Goal: Register for event/course

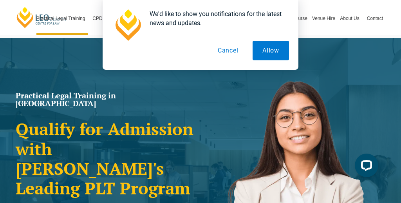
click at [232, 51] on button "Cancel" at bounding box center [228, 51] width 40 height 20
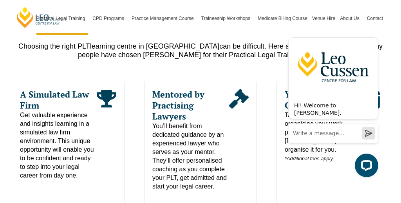
scroll to position [360, 0]
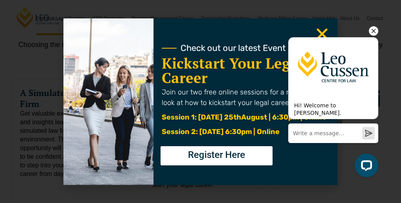
drag, startPoint x: 321, startPoint y: 31, endPoint x: 352, endPoint y: 31, distance: 31.3
click at [325, 31] on div "Hi! Welcome to Leo Cussen. Ask me anything. I'm here to help! Chat now" at bounding box center [333, 88] width 90 height 124
click at [371, 32] on icon "Hide greeting" at bounding box center [373, 30] width 9 height 9
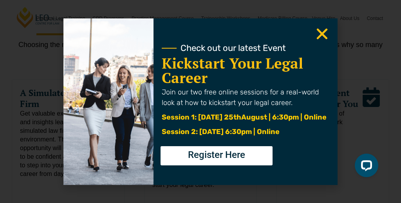
click at [320, 34] on icon "Close" at bounding box center [321, 33] width 15 height 15
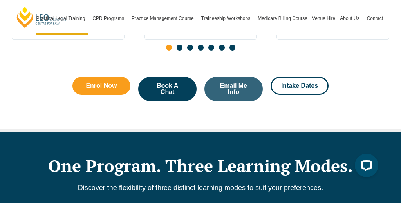
scroll to position [532, 0]
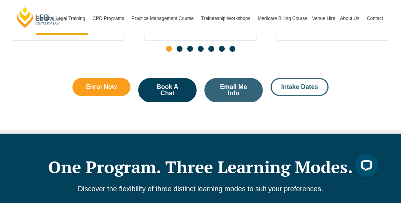
click at [293, 84] on span "Intake Dates" at bounding box center [299, 87] width 37 height 6
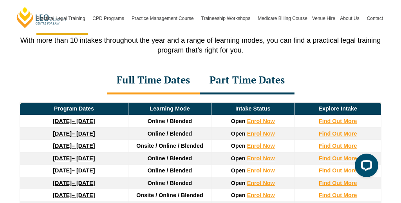
scroll to position [1045, 0]
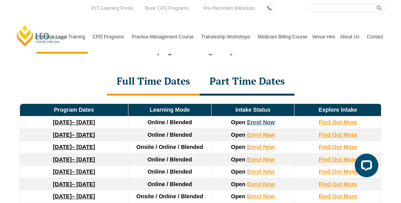
click at [261, 119] on link "Enrol Now" at bounding box center [261, 122] width 28 height 6
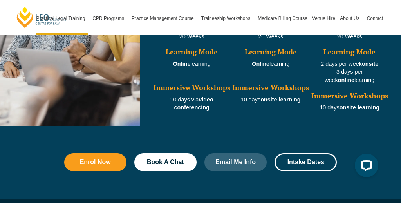
scroll to position [814, 0]
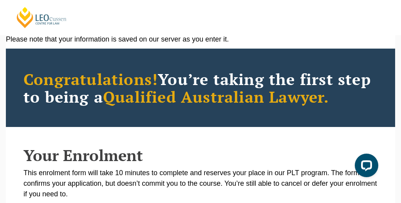
scroll to position [16, 0]
